Goal: Task Accomplishment & Management: Use online tool/utility

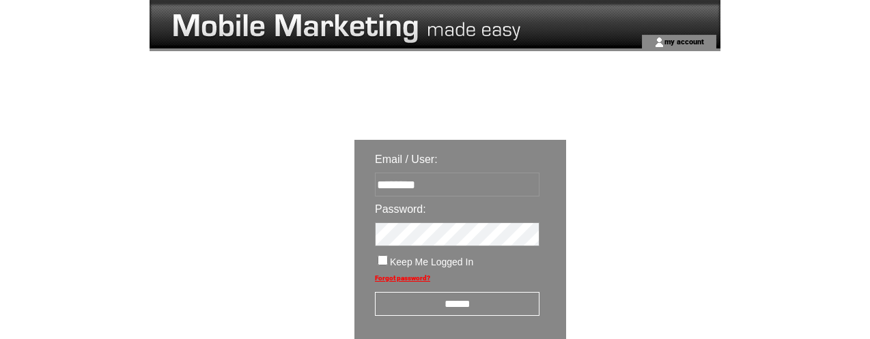
click at [488, 305] on input "******" at bounding box center [457, 304] width 165 height 24
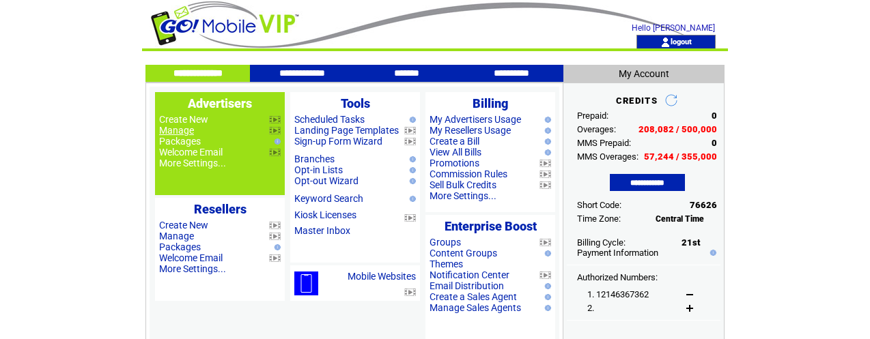
click at [178, 126] on link "Manage" at bounding box center [176, 130] width 35 height 11
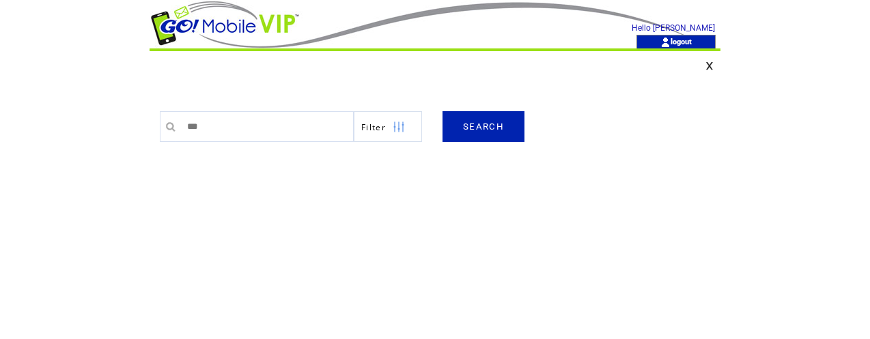
type input "***"
click at [492, 129] on link "SEARCH" at bounding box center [484, 126] width 82 height 31
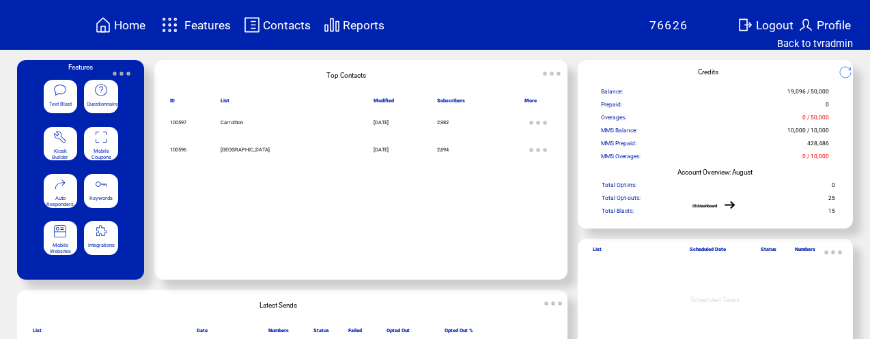
click at [105, 137] on img at bounding box center [101, 137] width 14 height 14
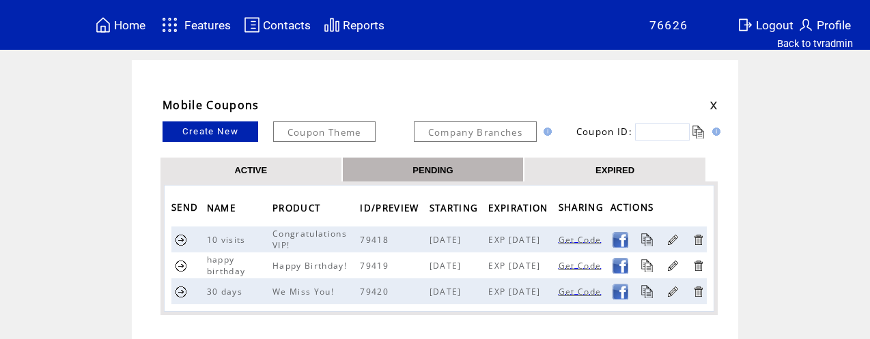
click at [617, 170] on link "EXPIRED" at bounding box center [615, 170] width 39 height 12
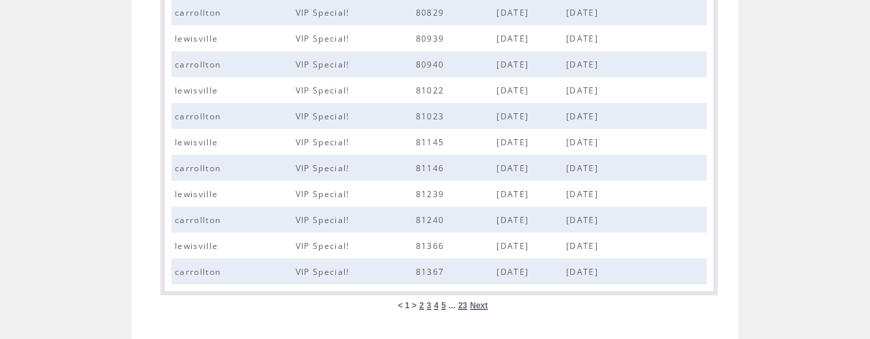
scroll to position [623, 0]
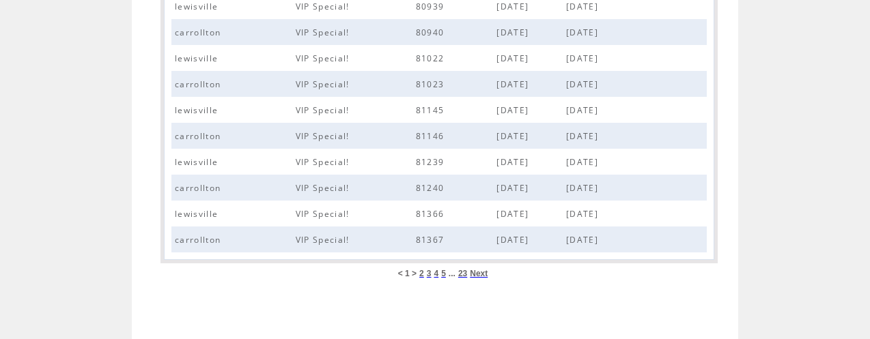
click at [462, 273] on span "23" at bounding box center [462, 274] width 9 height 10
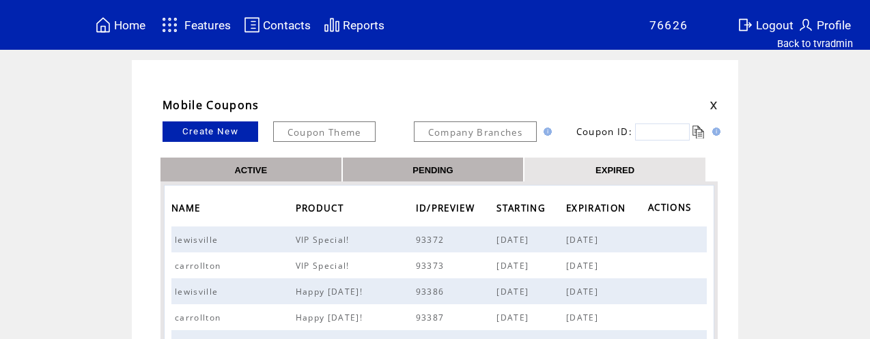
drag, startPoint x: 669, startPoint y: 135, endPoint x: 672, endPoint y: 121, distance: 14.1
click at [669, 135] on input "text" at bounding box center [662, 132] width 55 height 17
type input "*****"
click at [695, 132] on link at bounding box center [699, 132] width 13 height 13
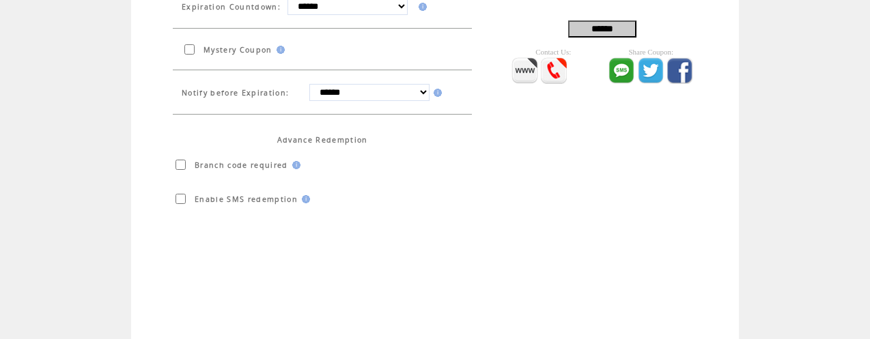
scroll to position [462, 0]
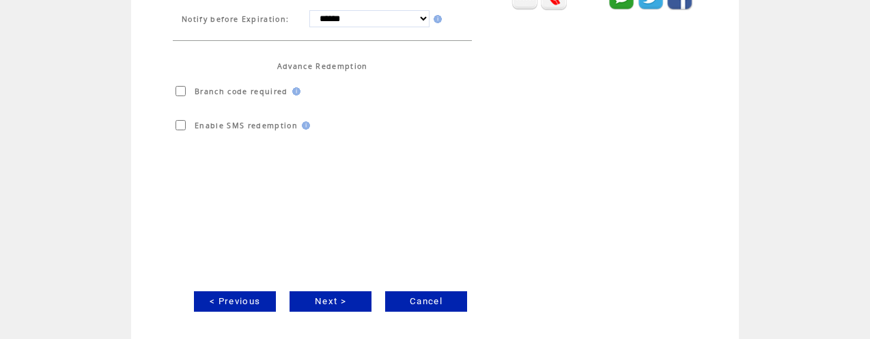
click at [341, 300] on link "Next >" at bounding box center [331, 302] width 82 height 20
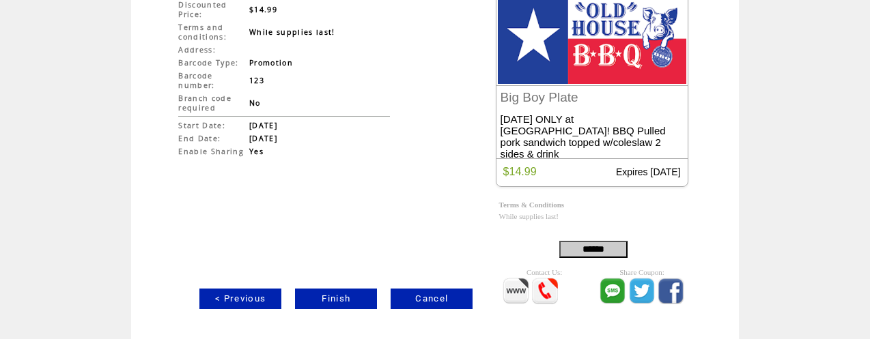
scroll to position [170, 0]
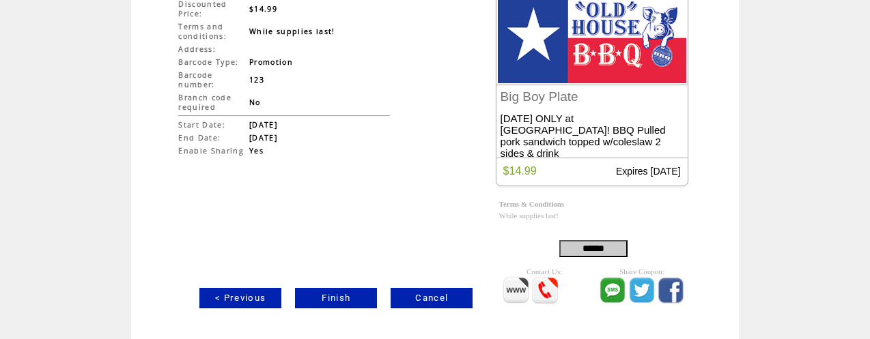
click at [341, 300] on link "Finish" at bounding box center [336, 298] width 82 height 20
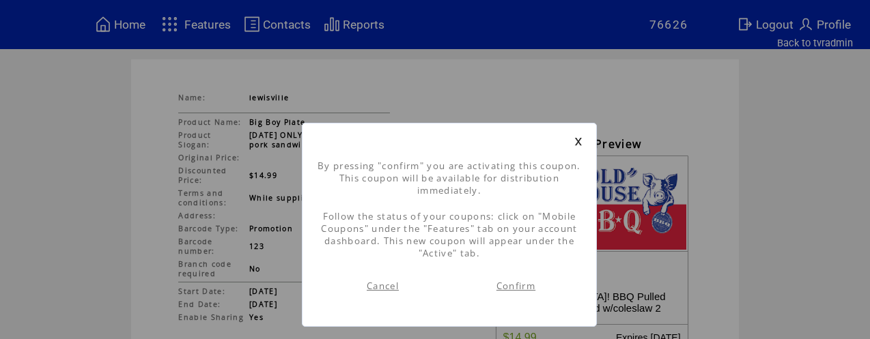
click at [511, 287] on link "Confirm" at bounding box center [516, 286] width 39 height 12
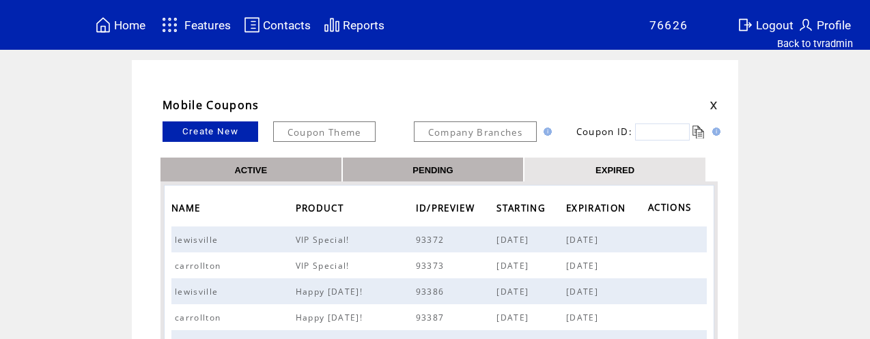
click at [677, 130] on input "text" at bounding box center [662, 132] width 55 height 17
type input "*****"
click at [697, 133] on link at bounding box center [699, 132] width 13 height 13
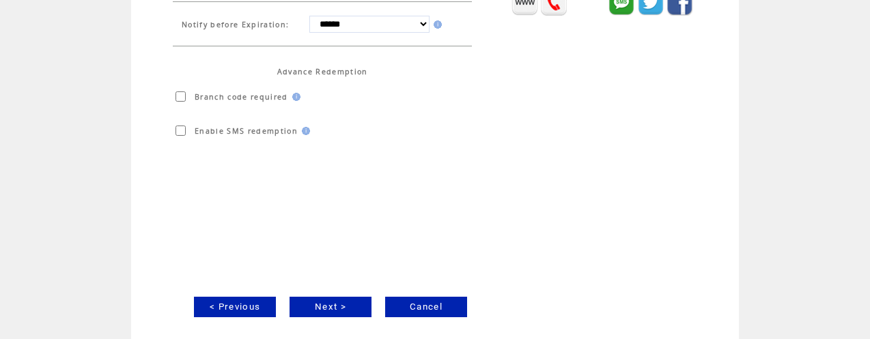
scroll to position [462, 0]
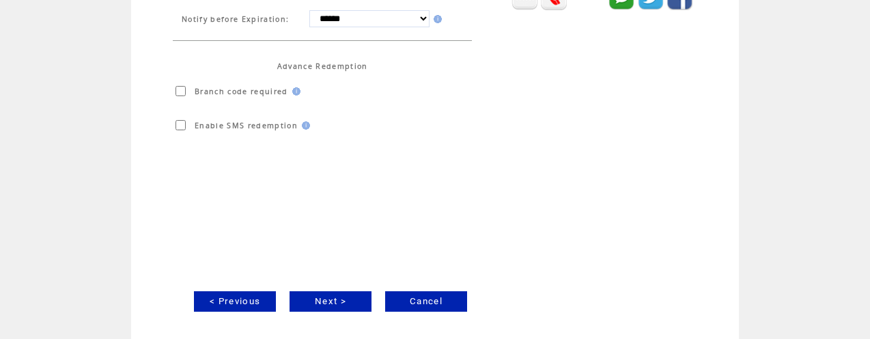
click at [341, 305] on link "Next >" at bounding box center [331, 302] width 82 height 20
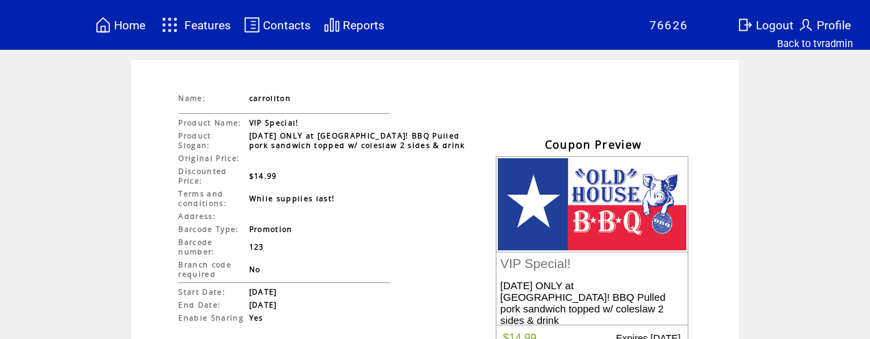
scroll to position [170, 0]
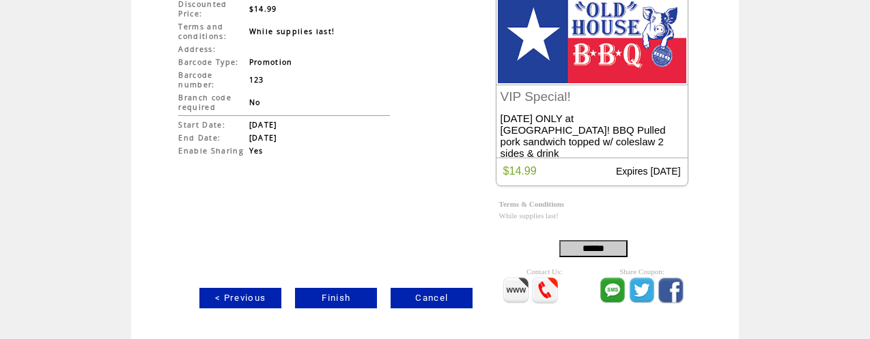
click at [343, 301] on link "Finish" at bounding box center [336, 298] width 82 height 20
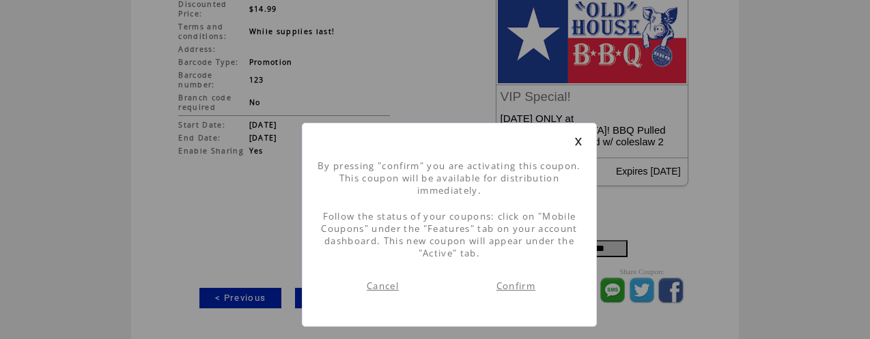
scroll to position [1, 0]
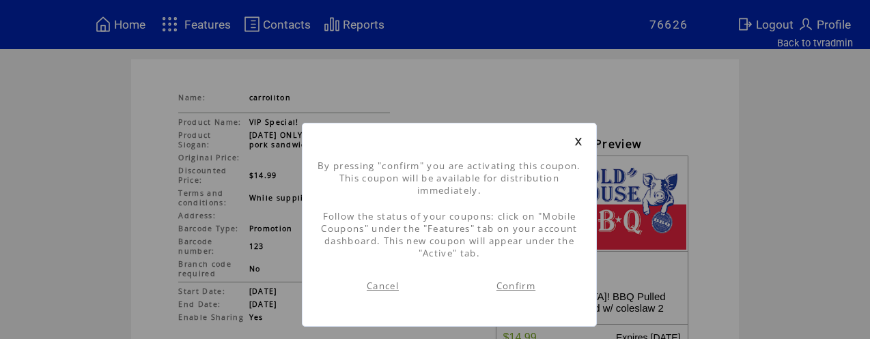
click at [531, 284] on link "Confirm" at bounding box center [516, 286] width 39 height 12
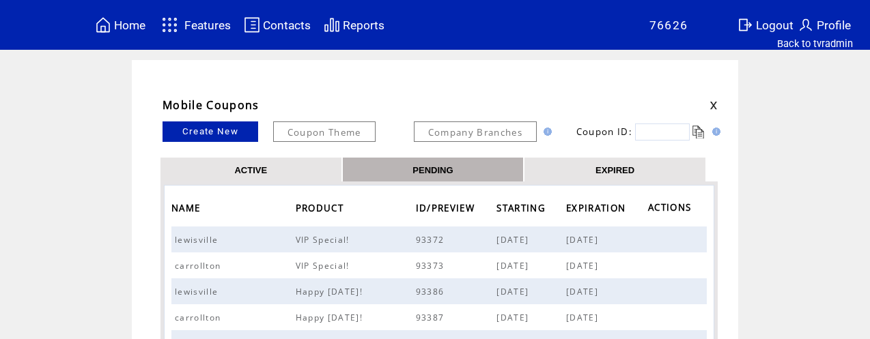
click at [255, 170] on link "ACTIVE" at bounding box center [250, 170] width 33 height 12
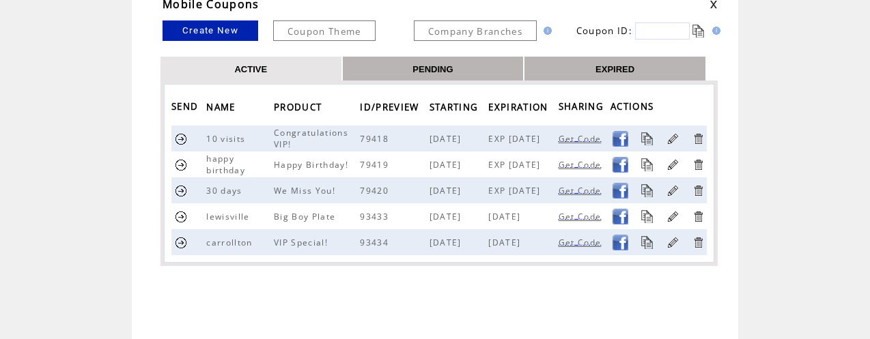
scroll to position [102, 0]
click at [673, 214] on link at bounding box center [673, 216] width 13 height 13
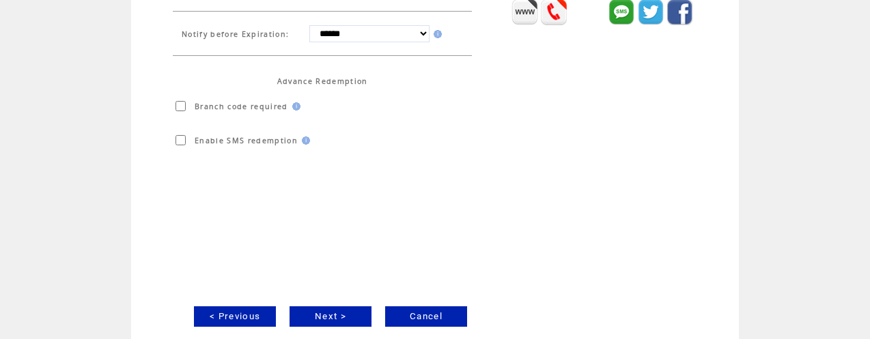
scroll to position [462, 0]
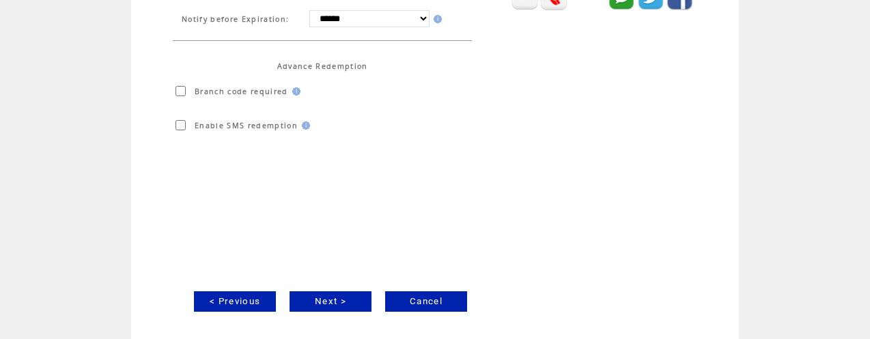
click at [339, 303] on link "Next >" at bounding box center [331, 302] width 82 height 20
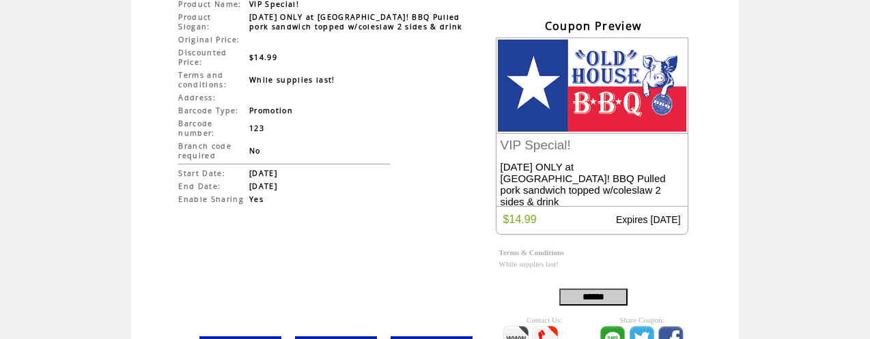
scroll to position [170, 0]
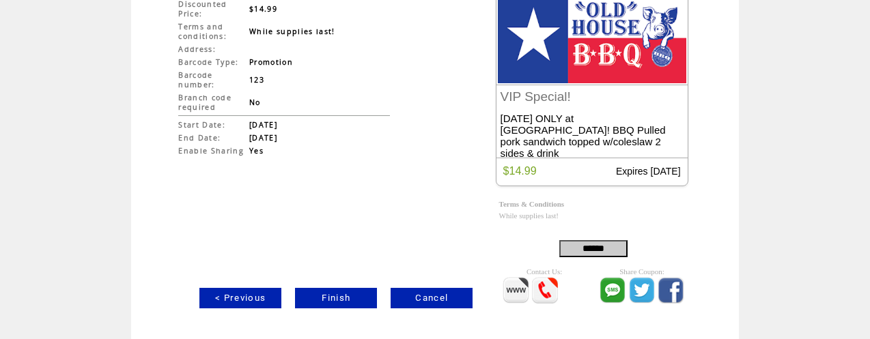
click at [341, 294] on link "Finish" at bounding box center [336, 298] width 82 height 20
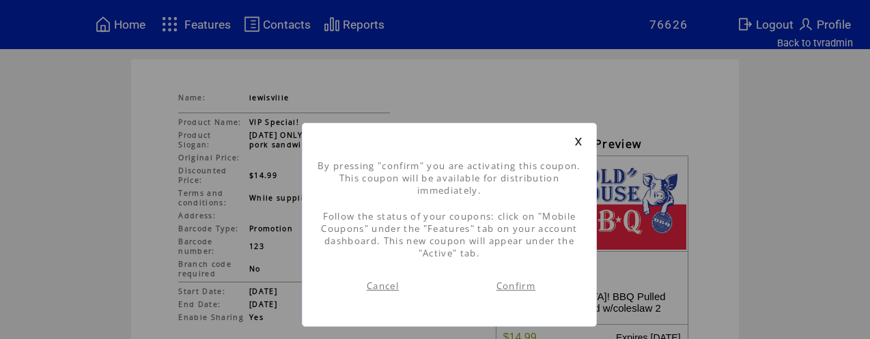
click at [516, 286] on link "Confirm" at bounding box center [516, 286] width 39 height 12
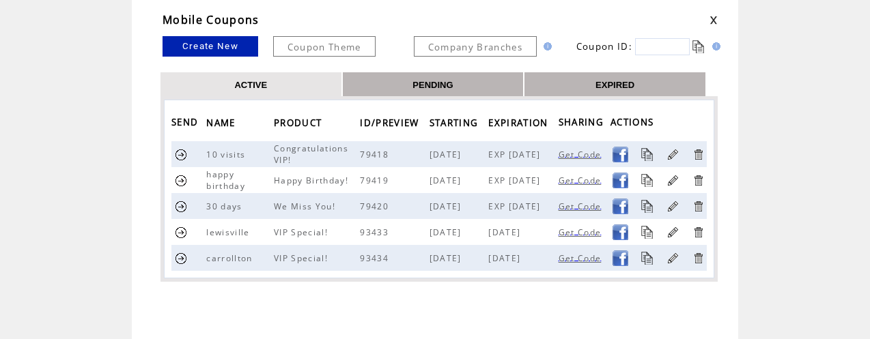
scroll to position [87, 0]
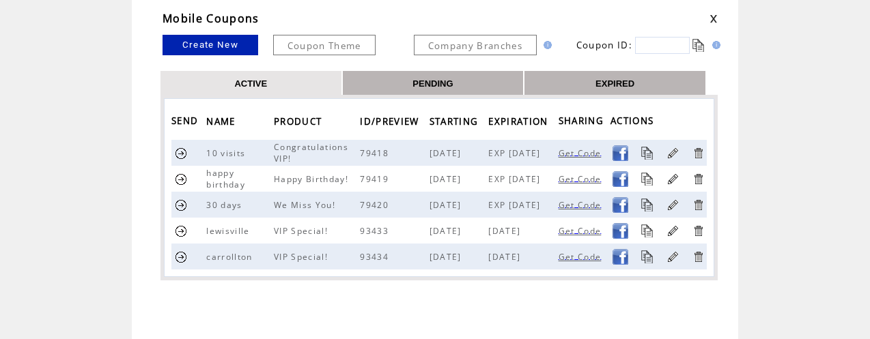
click at [181, 229] on link at bounding box center [181, 231] width 13 height 13
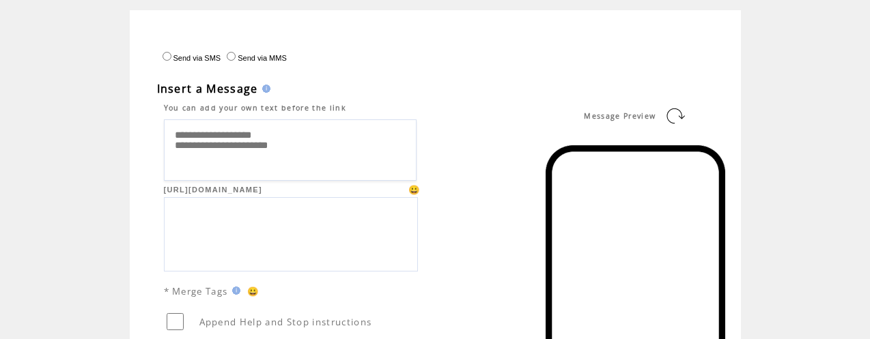
scroll to position [49, 0]
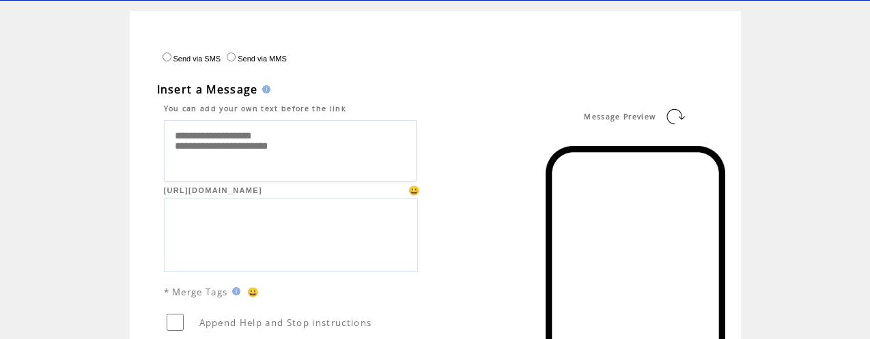
drag, startPoint x: 280, startPoint y: 136, endPoint x: 202, endPoint y: 139, distance: 77.9
click at [160, 132] on td "**********" at bounding box center [289, 148] width 264 height 70
paste textarea "**********"
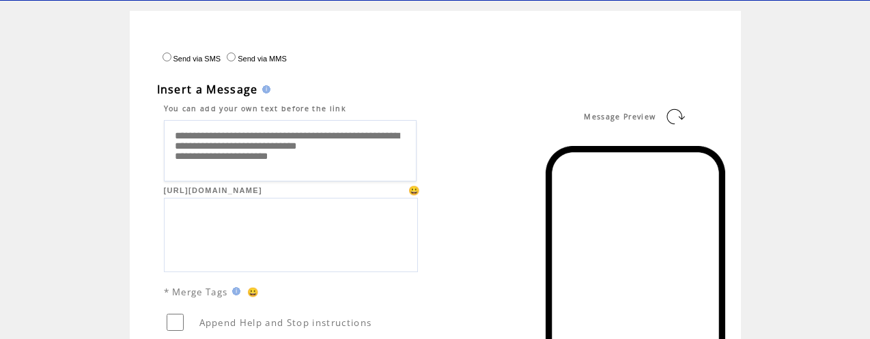
type textarea "**********"
click at [670, 120] on link at bounding box center [676, 117] width 22 height 22
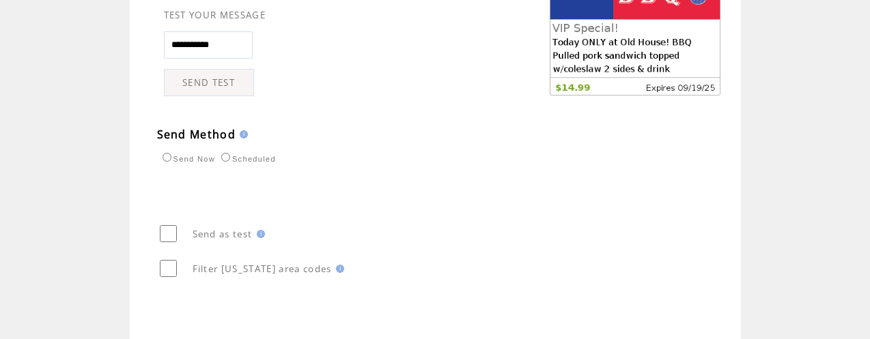
scroll to position [798, 0]
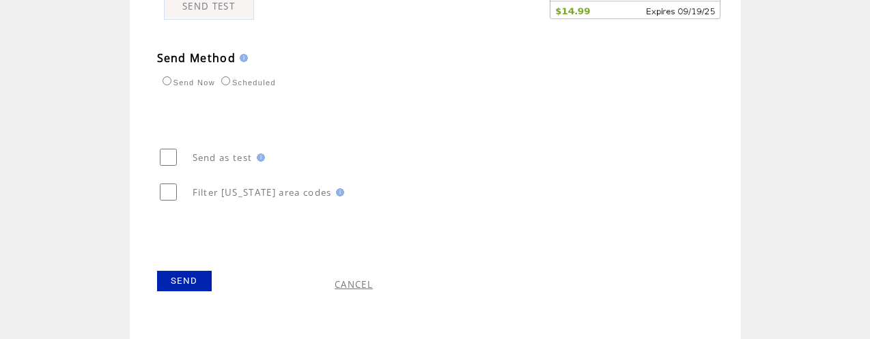
click at [188, 277] on link "SEND" at bounding box center [184, 281] width 55 height 20
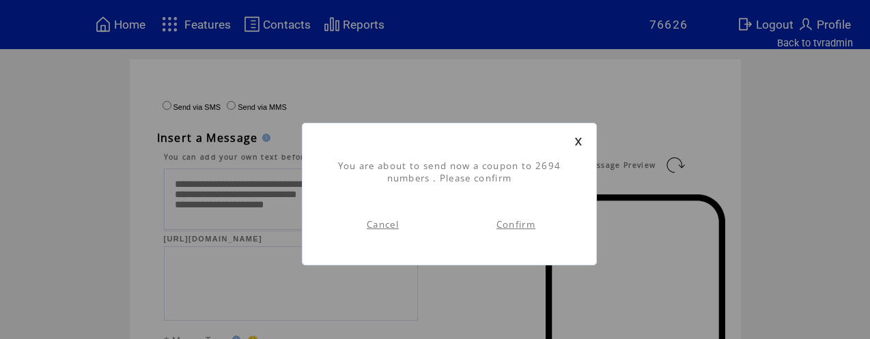
scroll to position [1, 0]
click at [507, 227] on link "Confirm" at bounding box center [516, 225] width 39 height 12
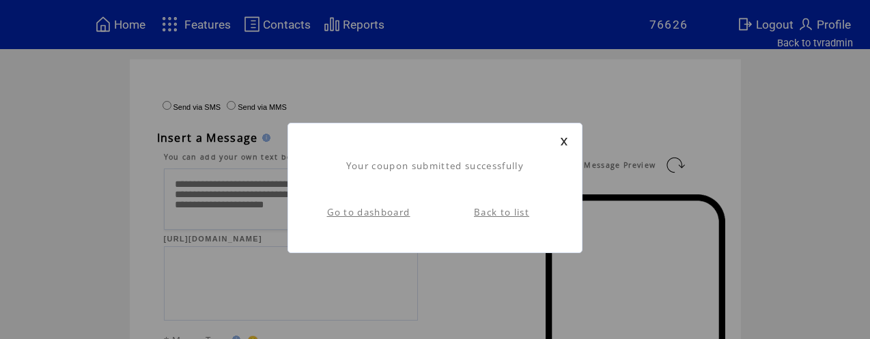
scroll to position [1, 0]
click at [507, 214] on link "Back to list" at bounding box center [501, 212] width 55 height 12
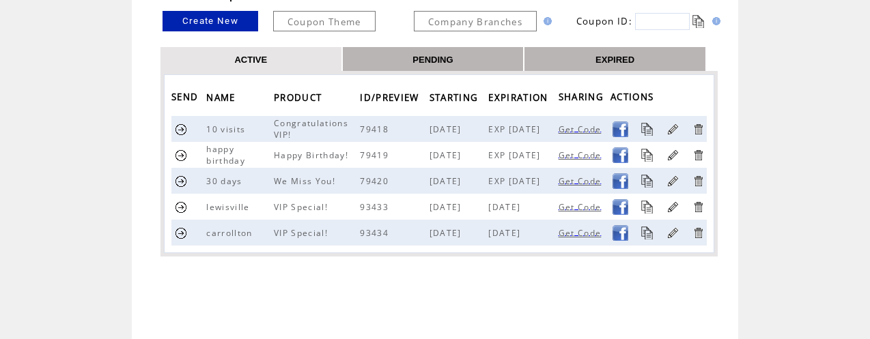
scroll to position [111, 0]
click at [180, 234] on link at bounding box center [181, 233] width 13 height 13
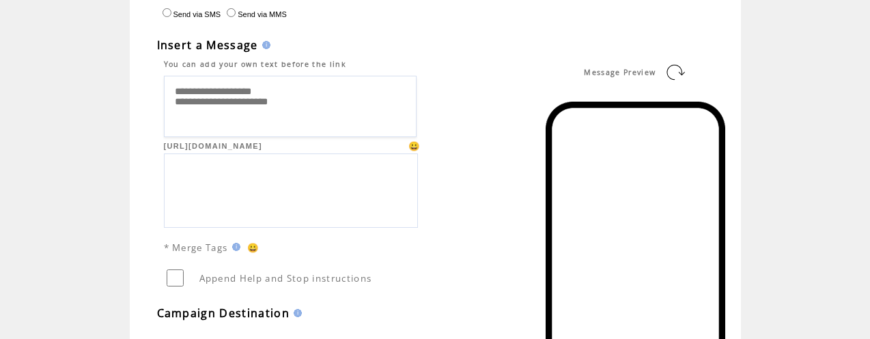
scroll to position [90, 0]
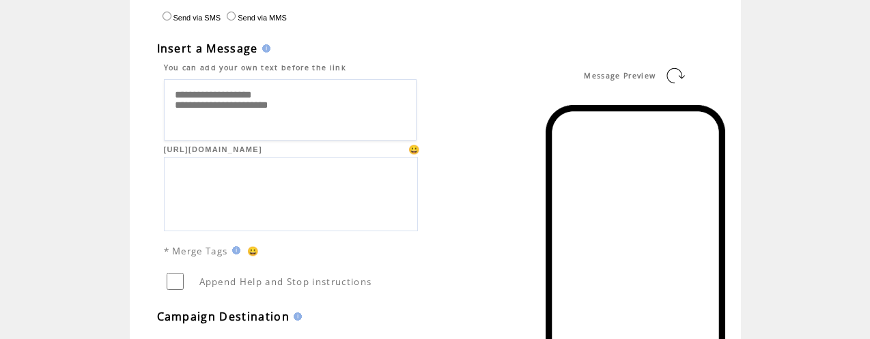
drag, startPoint x: 286, startPoint y: 99, endPoint x: 185, endPoint y: 102, distance: 101.1
click at [177, 103] on textarea "**********" at bounding box center [290, 109] width 253 height 61
paste textarea "**********"
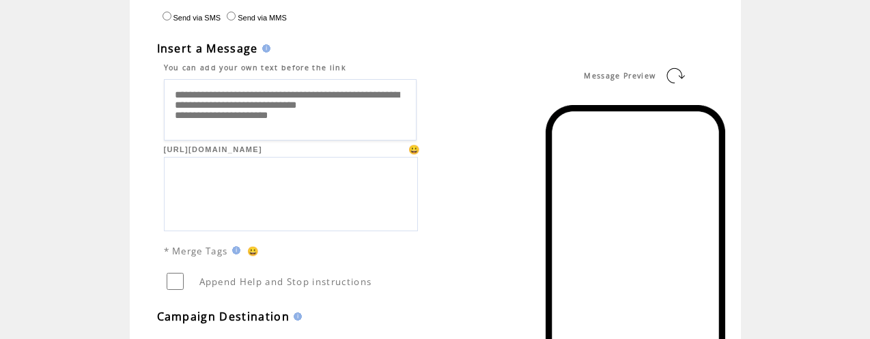
type textarea "**********"
drag, startPoint x: 682, startPoint y: 74, endPoint x: 670, endPoint y: 72, distance: 11.7
click at [682, 74] on link at bounding box center [676, 76] width 22 height 22
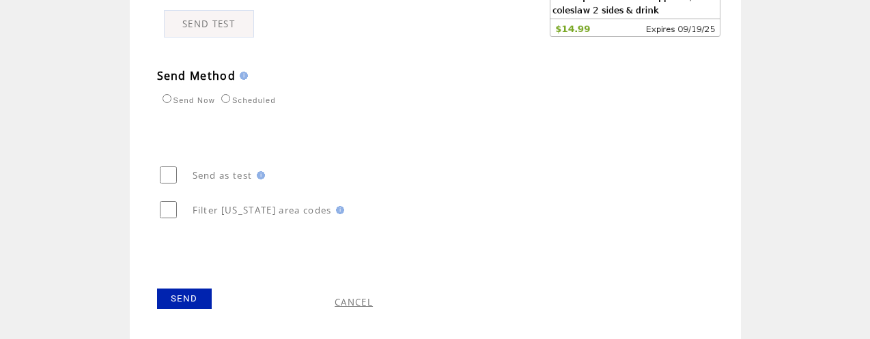
scroll to position [798, 0]
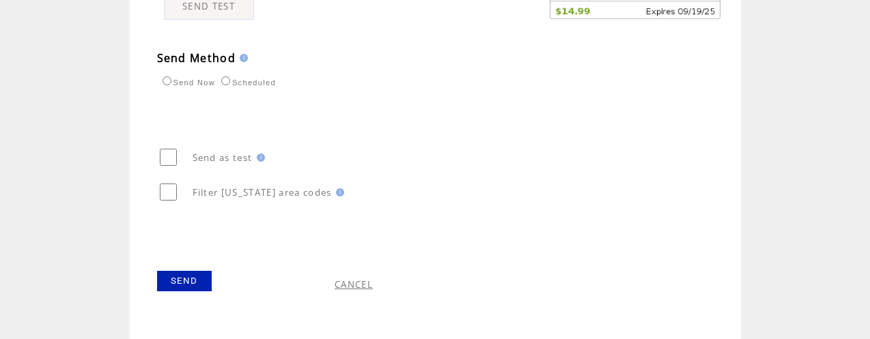
click at [185, 280] on link "SEND" at bounding box center [184, 281] width 55 height 20
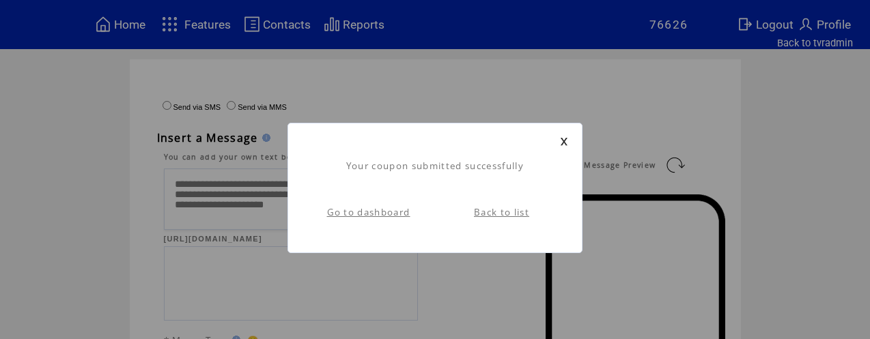
scroll to position [1, 0]
click at [392, 212] on link "Go to dashboard" at bounding box center [368, 212] width 83 height 12
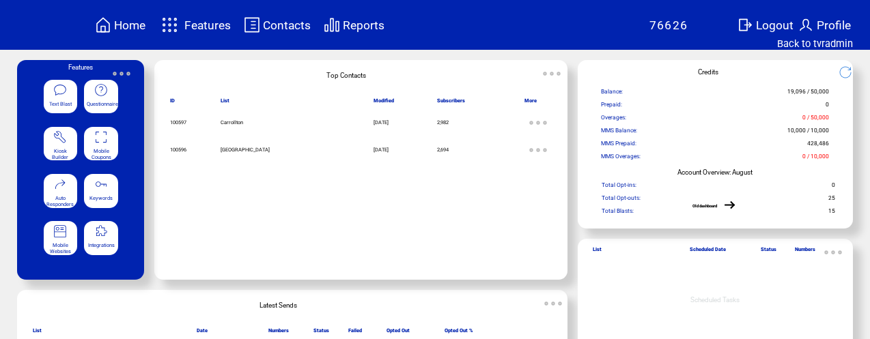
click at [374, 26] on span "Reports" at bounding box center [364, 25] width 42 height 14
